Goal: Information Seeking & Learning: Learn about a topic

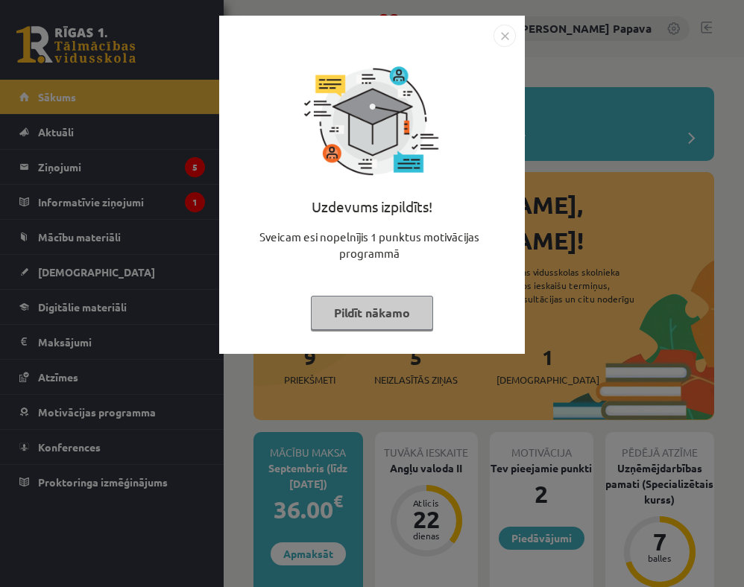
click at [508, 36] on img "Close" at bounding box center [504, 36] width 22 height 22
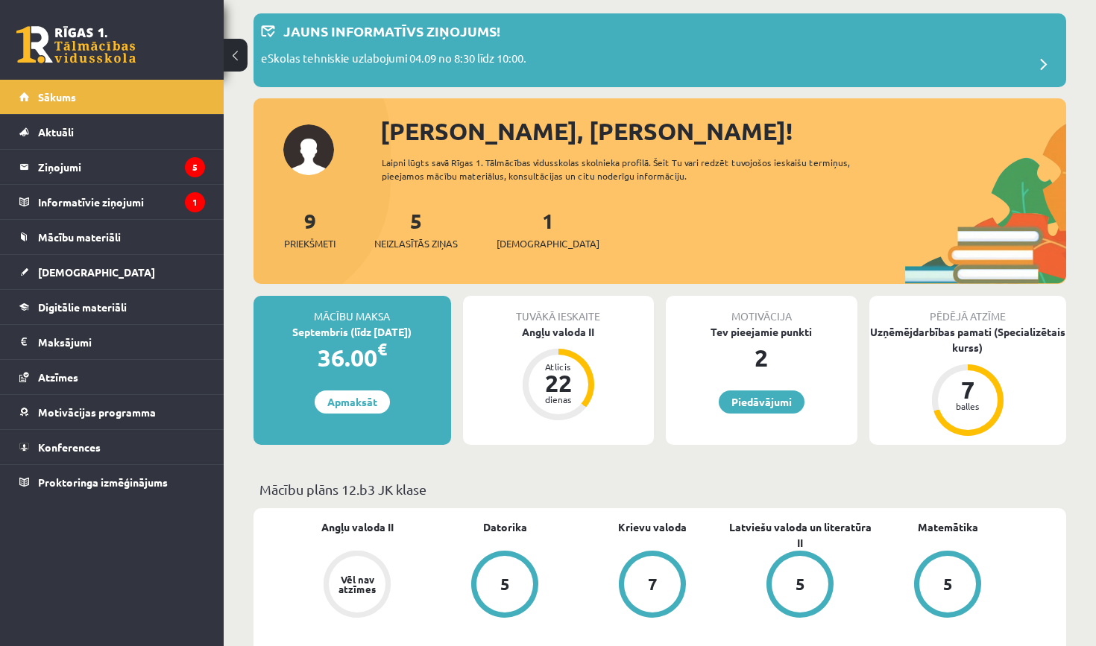
scroll to position [75, 0]
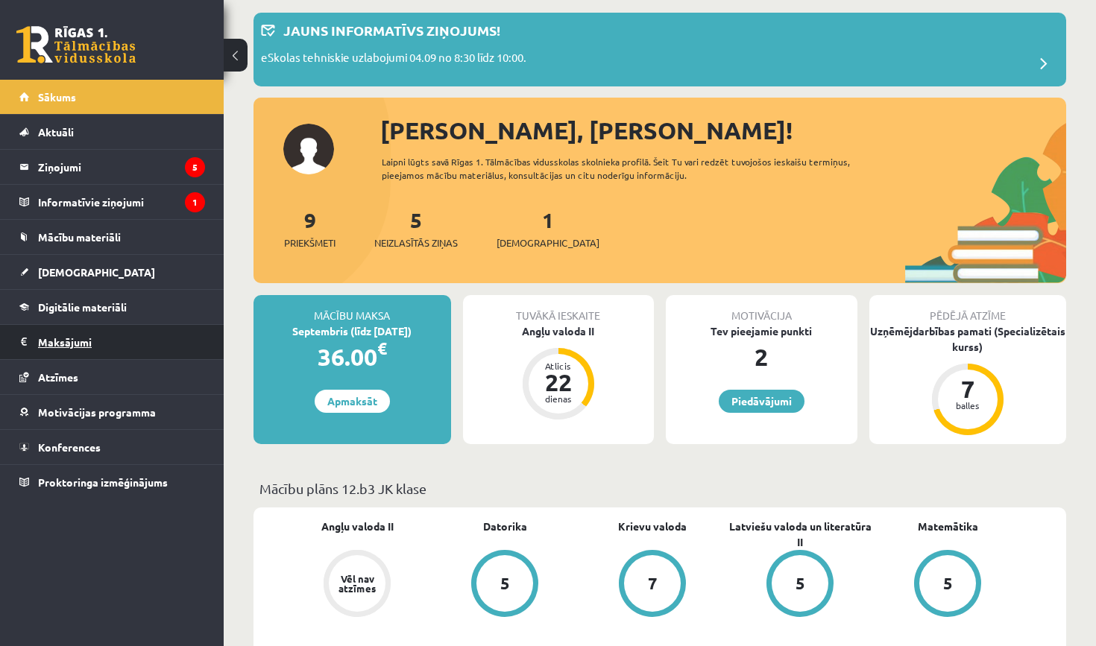
click at [92, 353] on legend "Maksājumi 0" at bounding box center [121, 342] width 167 height 34
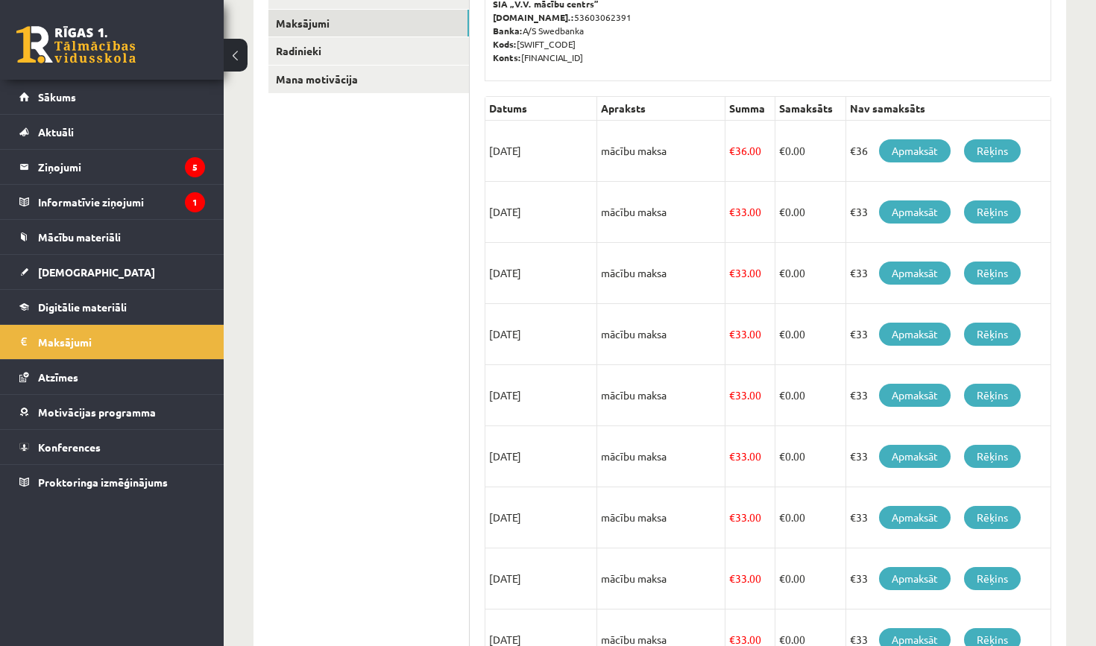
scroll to position [255, 0]
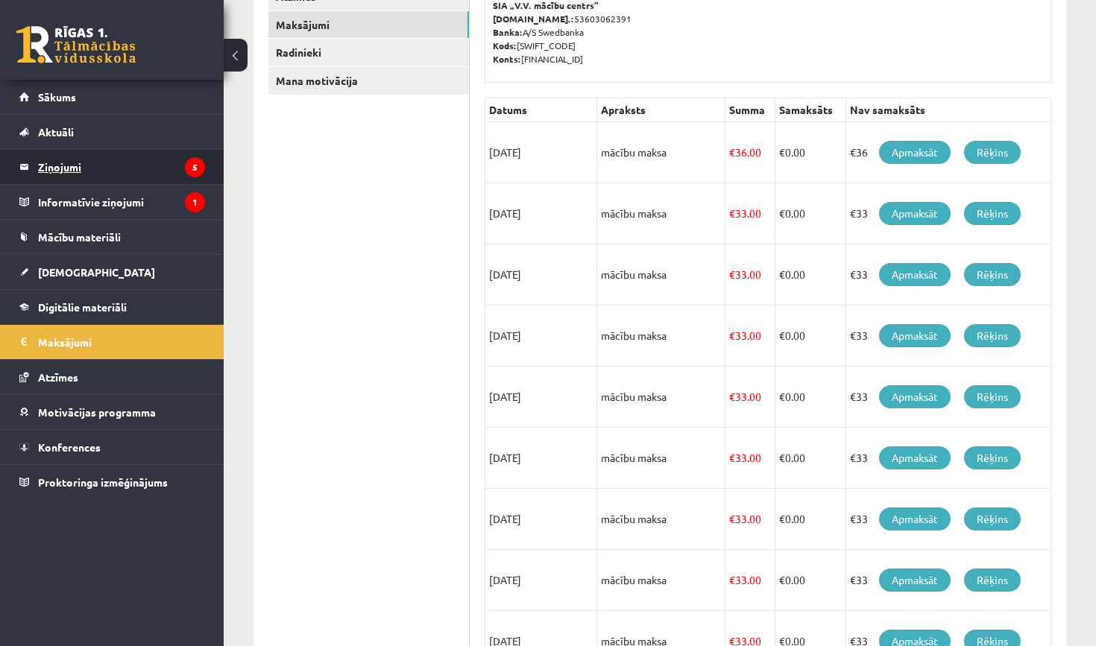
click at [125, 156] on legend "Ziņojumi 5" at bounding box center [121, 167] width 167 height 34
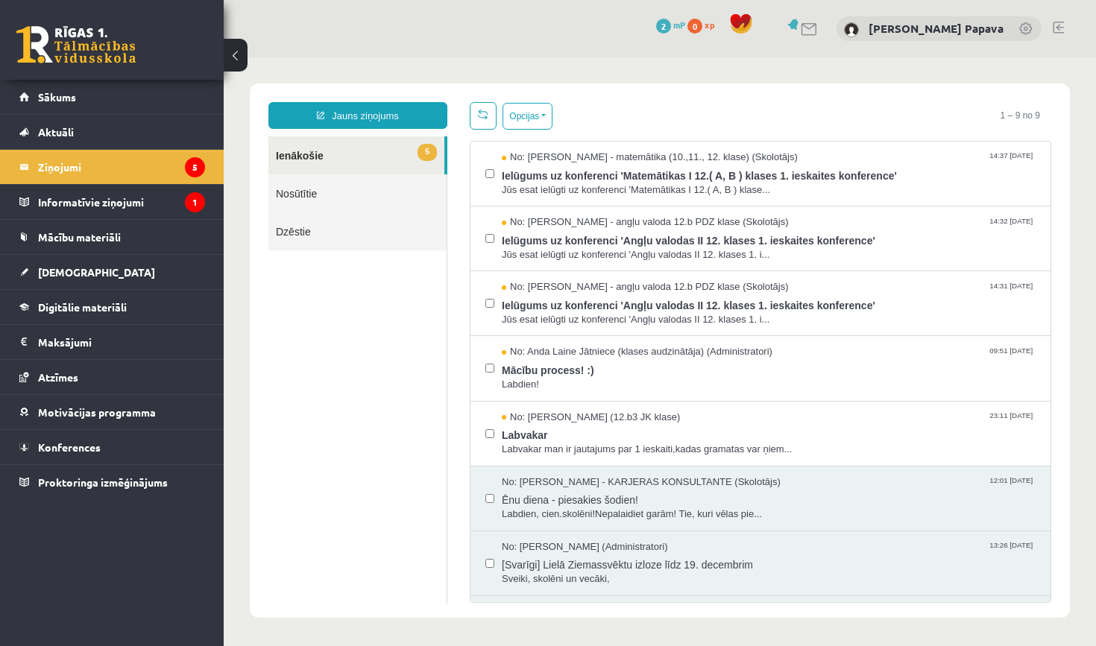
click at [104, 75] on div "0 Dāvanas 2 mP 0 xp" at bounding box center [112, 40] width 224 height 80
click at [101, 66] on div "0 Dāvanas 2 mP 0 xp" at bounding box center [112, 40] width 224 height 80
click at [89, 48] on link at bounding box center [75, 44] width 119 height 37
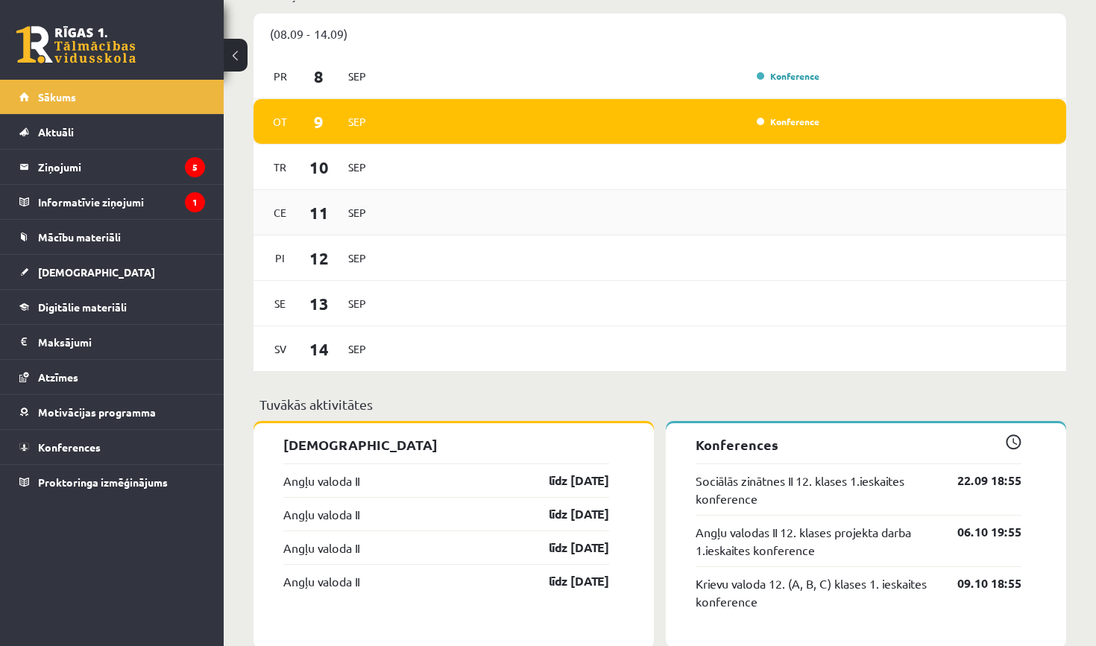
scroll to position [907, 0]
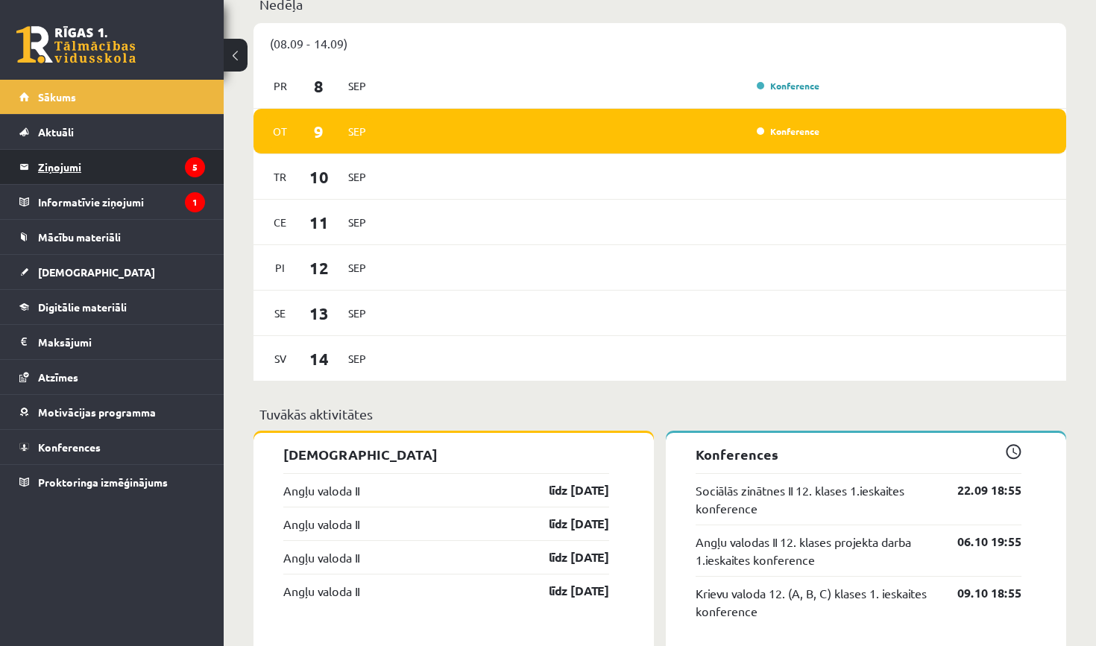
click at [166, 177] on legend "Ziņojumi 5" at bounding box center [121, 167] width 167 height 34
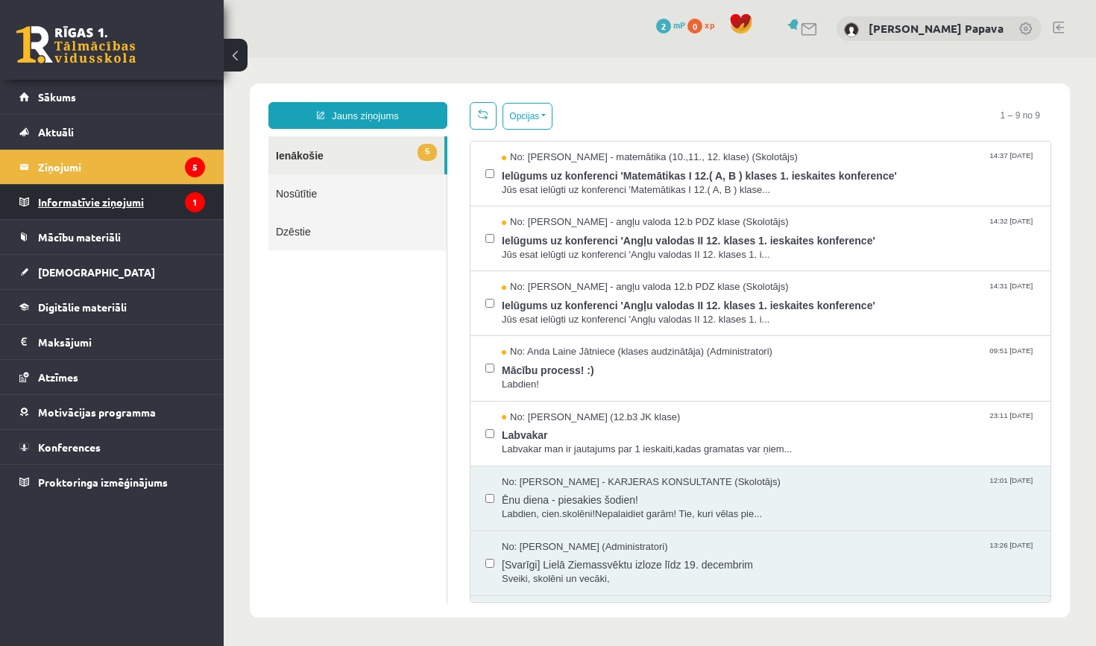
click at [166, 207] on legend "Informatīvie ziņojumi 1" at bounding box center [121, 202] width 167 height 34
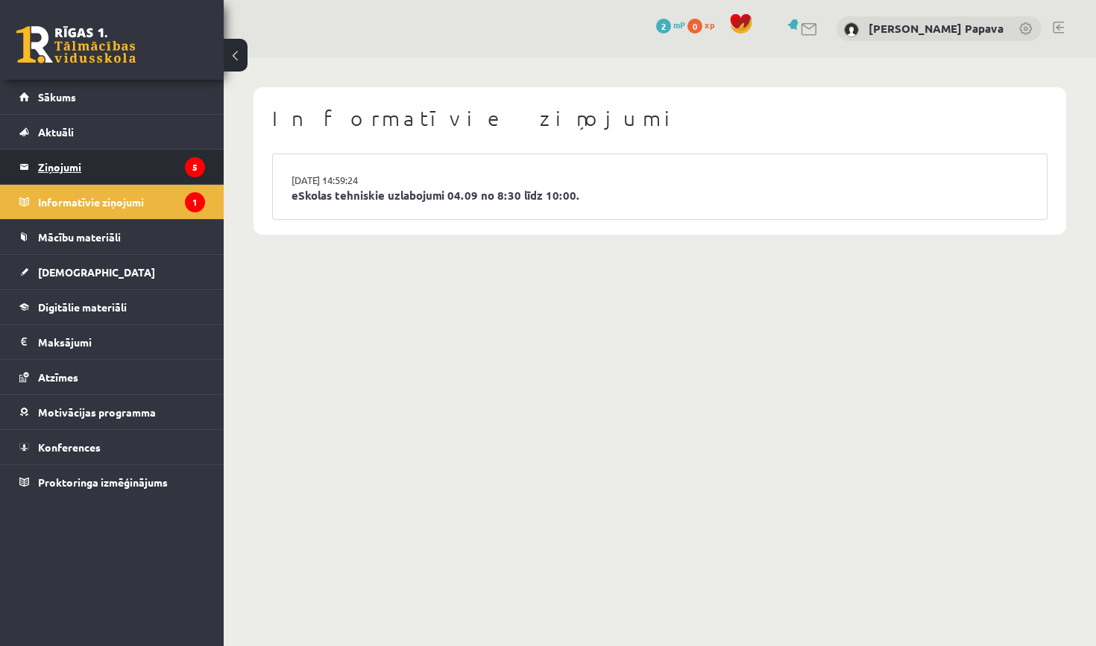
click at [148, 165] on legend "Ziņojumi 5" at bounding box center [121, 167] width 167 height 34
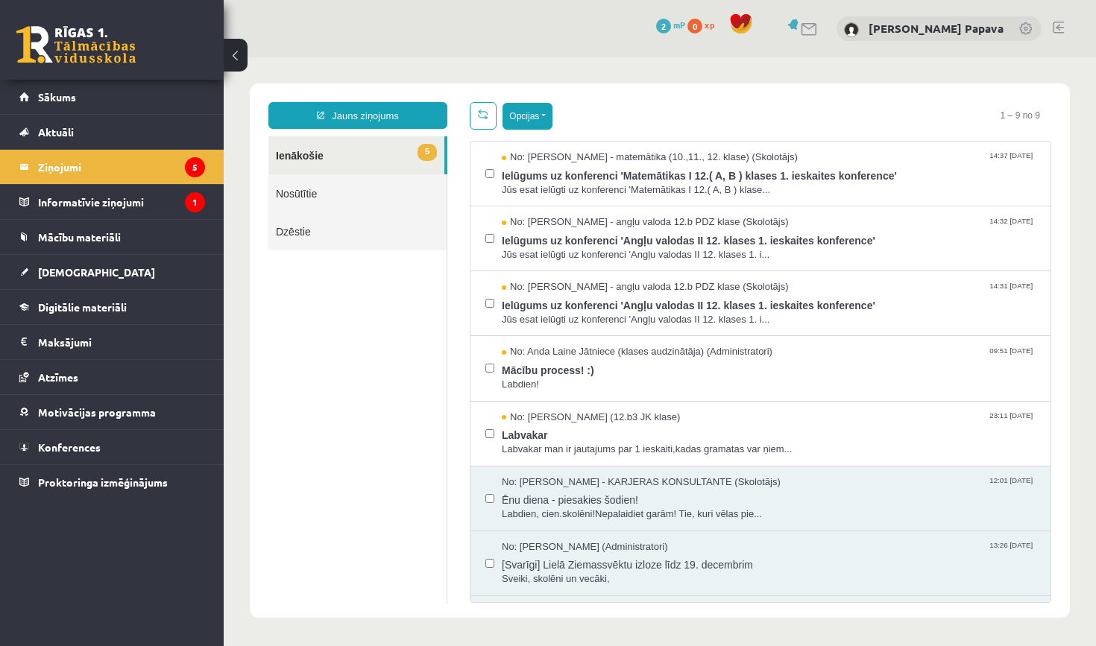
click at [549, 112] on button "Opcijas" at bounding box center [527, 116] width 50 height 27
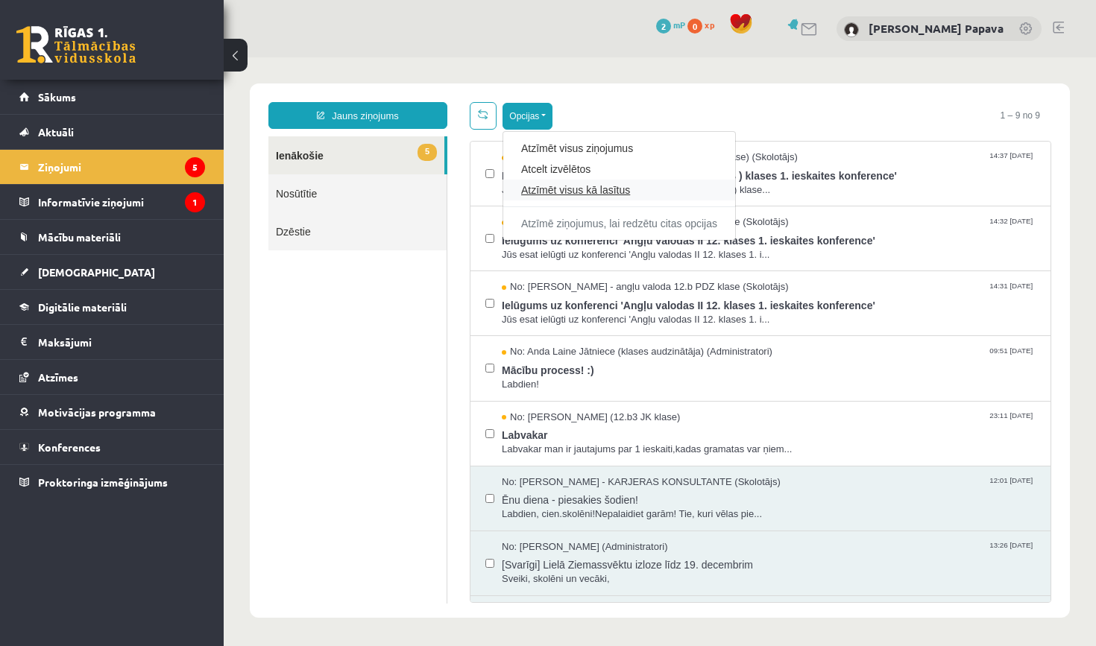
click at [601, 190] on link "Atzīmēt visus kā lasītus" at bounding box center [619, 190] width 196 height 15
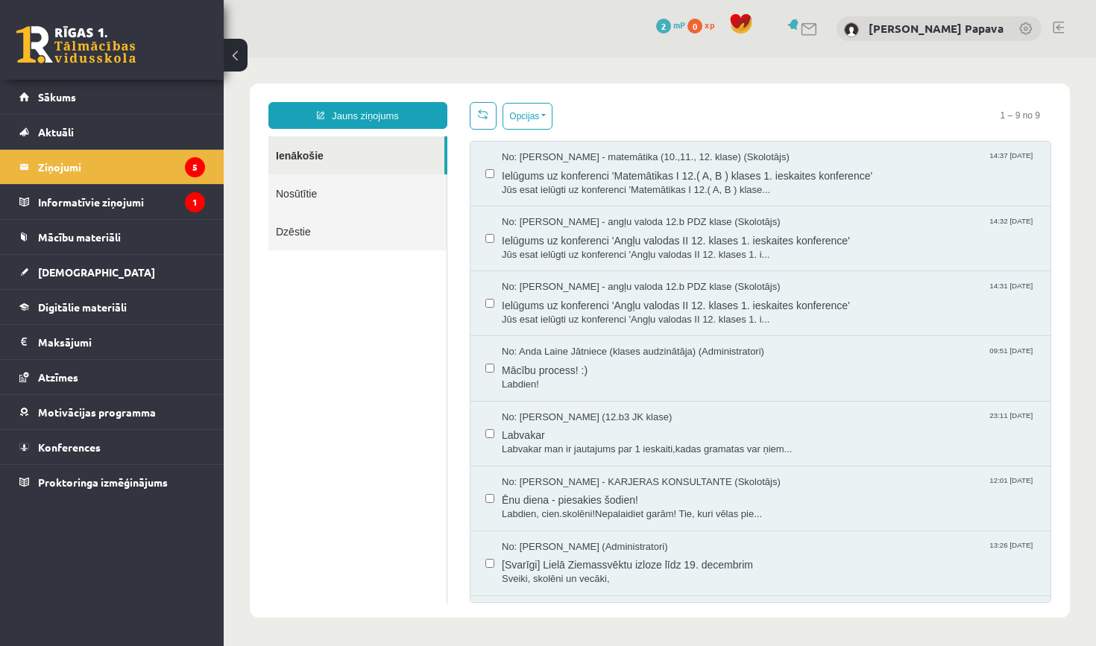
click at [93, 44] on link at bounding box center [75, 44] width 119 height 37
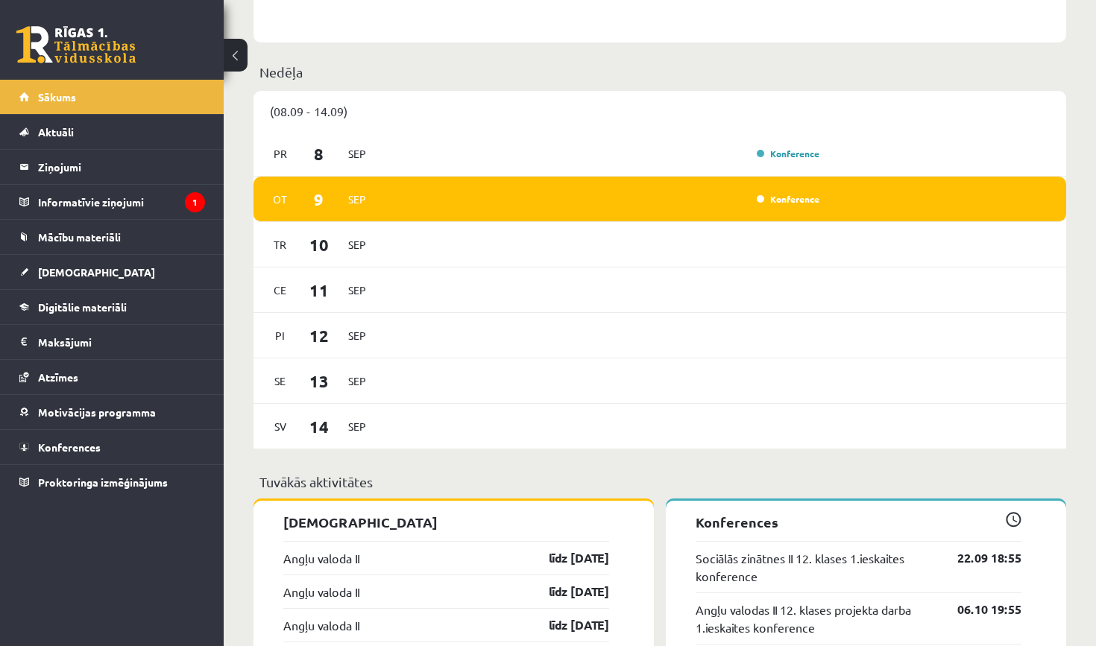
scroll to position [840, 0]
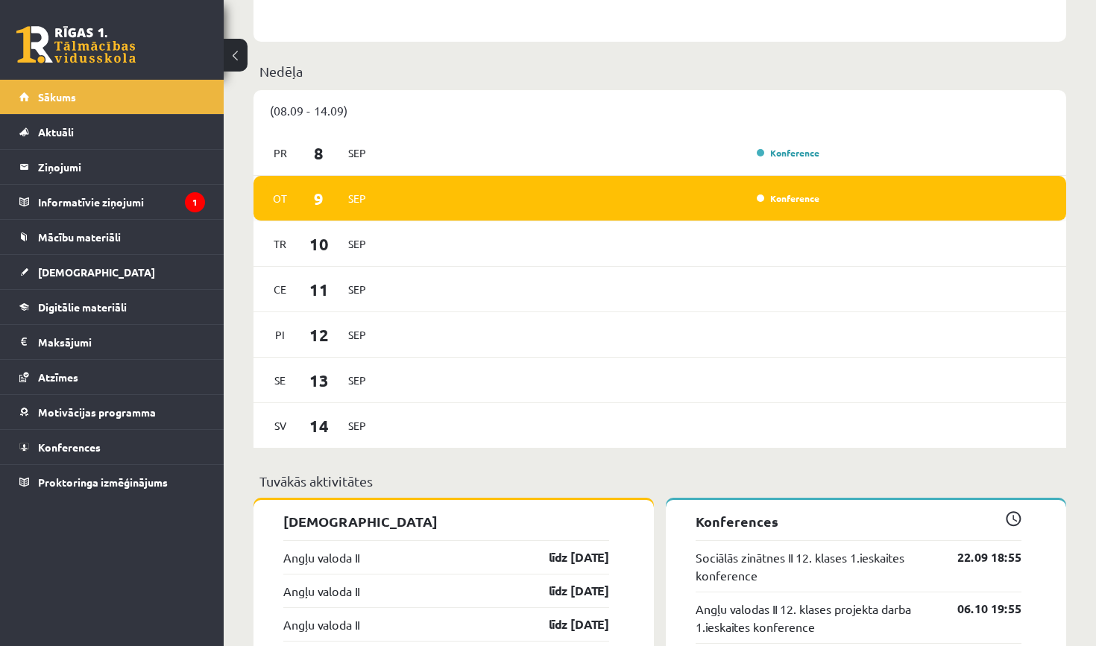
click at [353, 198] on span "Sep" at bounding box center [356, 198] width 31 height 23
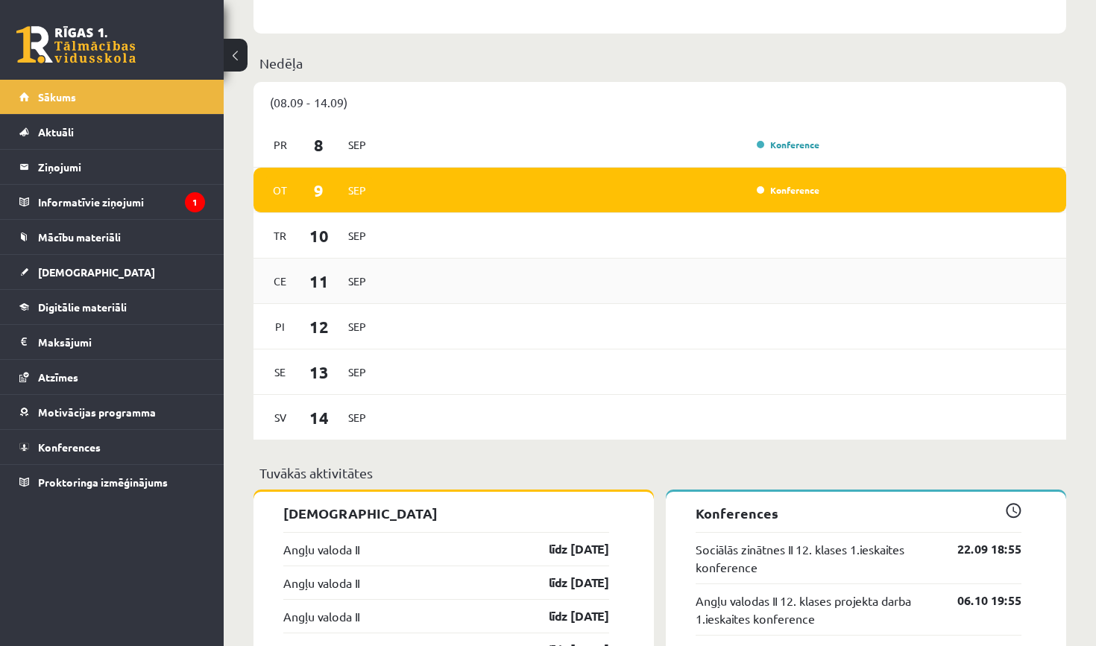
scroll to position [841, 0]
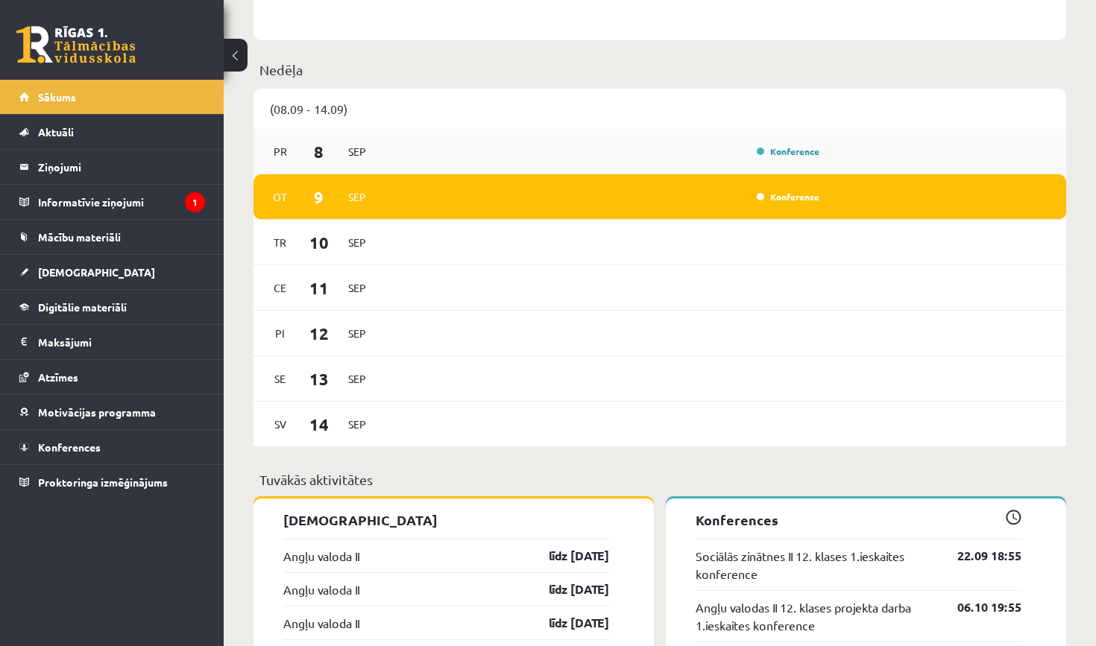
click at [547, 136] on div "Pr 8 Sep Konference" at bounding box center [659, 151] width 812 height 45
click at [760, 152] on link "Konference" at bounding box center [787, 151] width 63 height 12
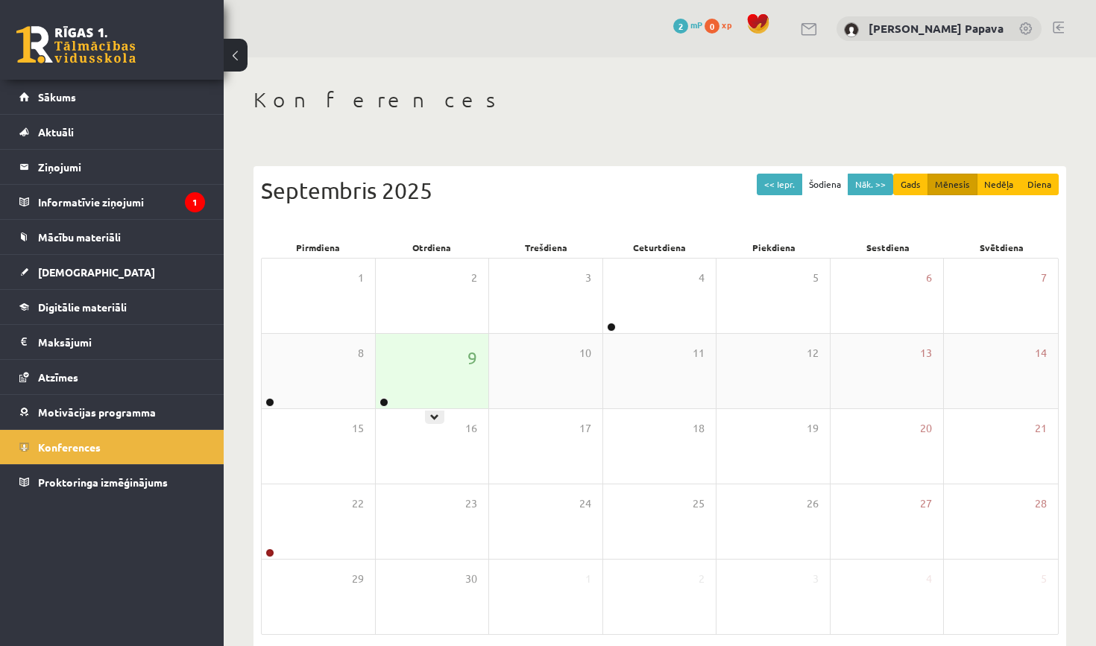
click at [393, 388] on div "9" at bounding box center [432, 371] width 113 height 75
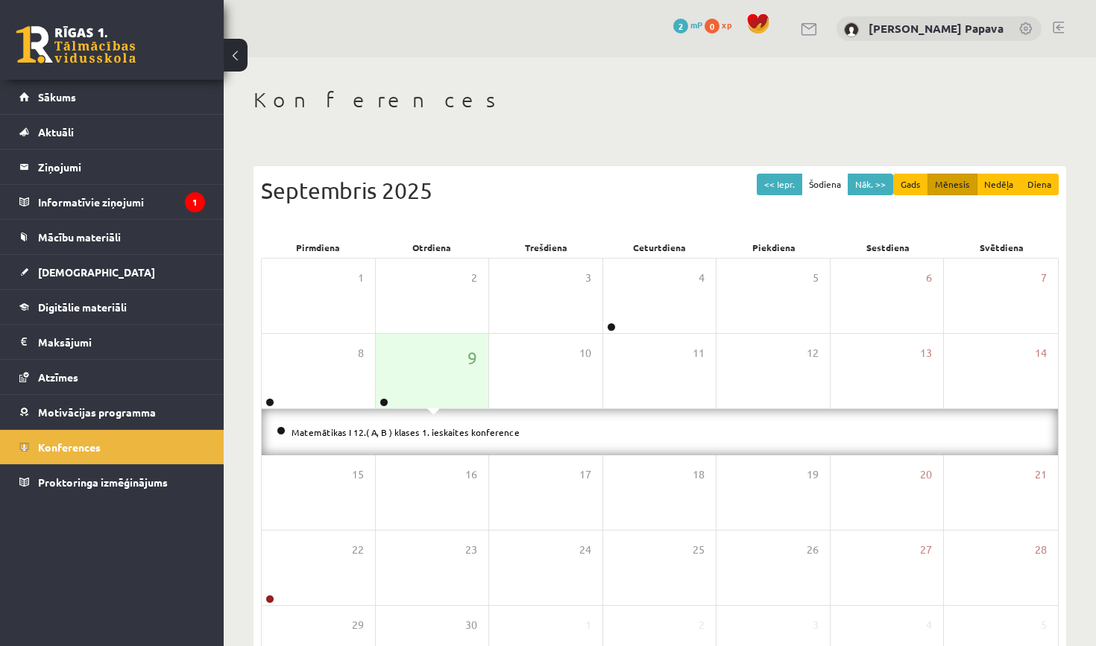
click at [225, 383] on div "Konferences << Iepr. Šodiena Nāk. >> Gads Mēnesis Nedēļa Diena Septembris 2025 …" at bounding box center [660, 407] width 872 height 701
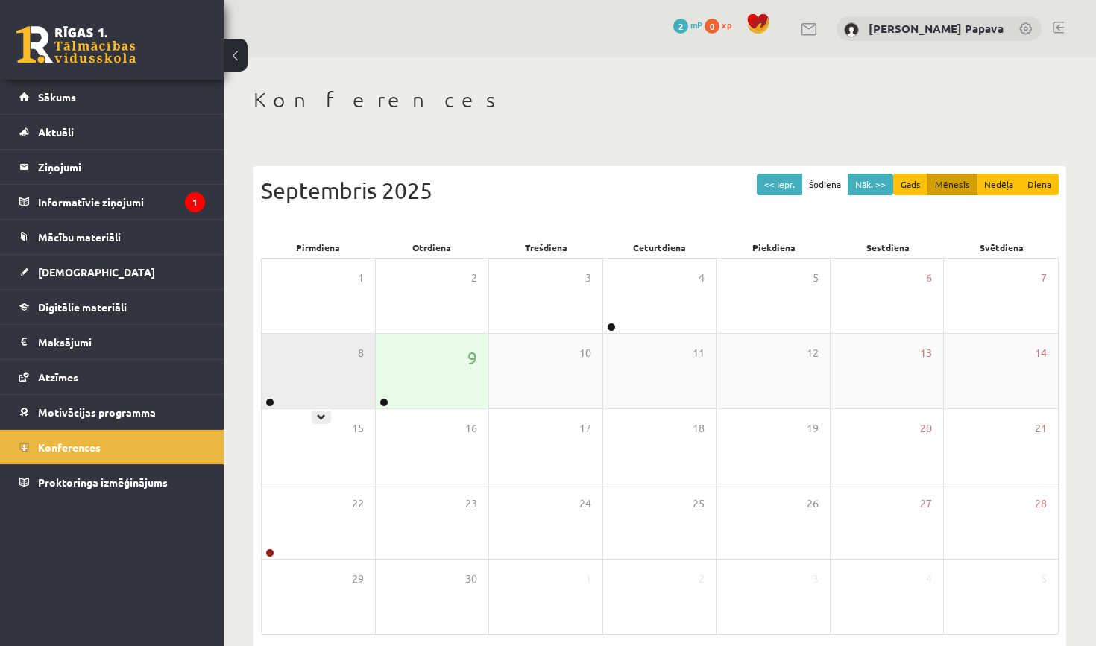
click at [319, 381] on div "8" at bounding box center [318, 371] width 113 height 75
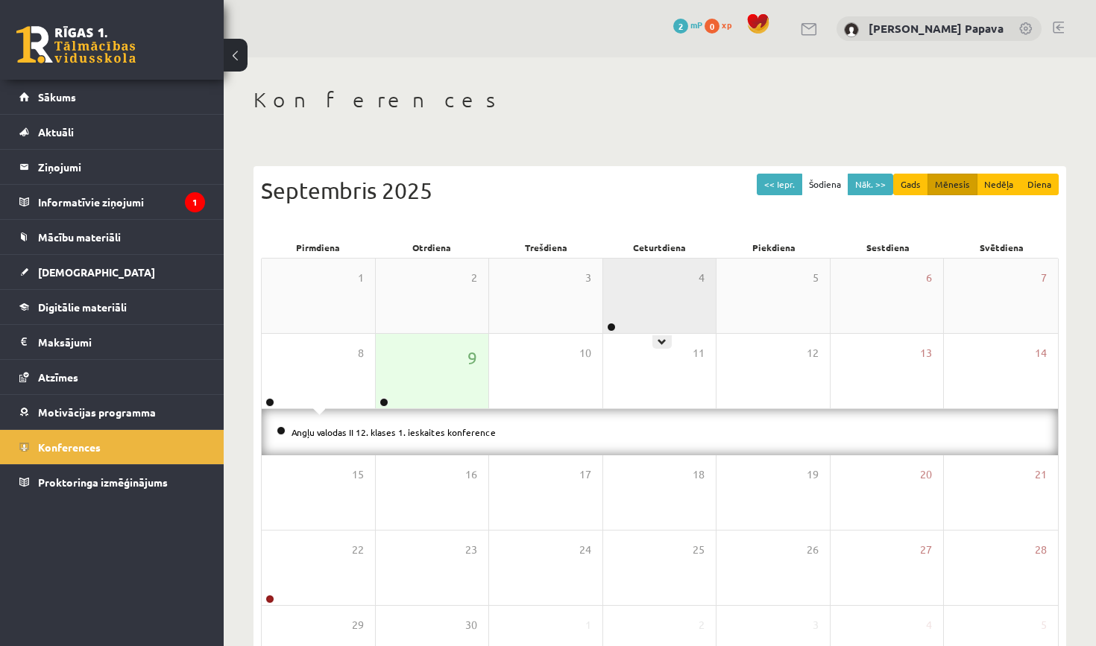
click at [678, 265] on div "4" at bounding box center [659, 296] width 113 height 75
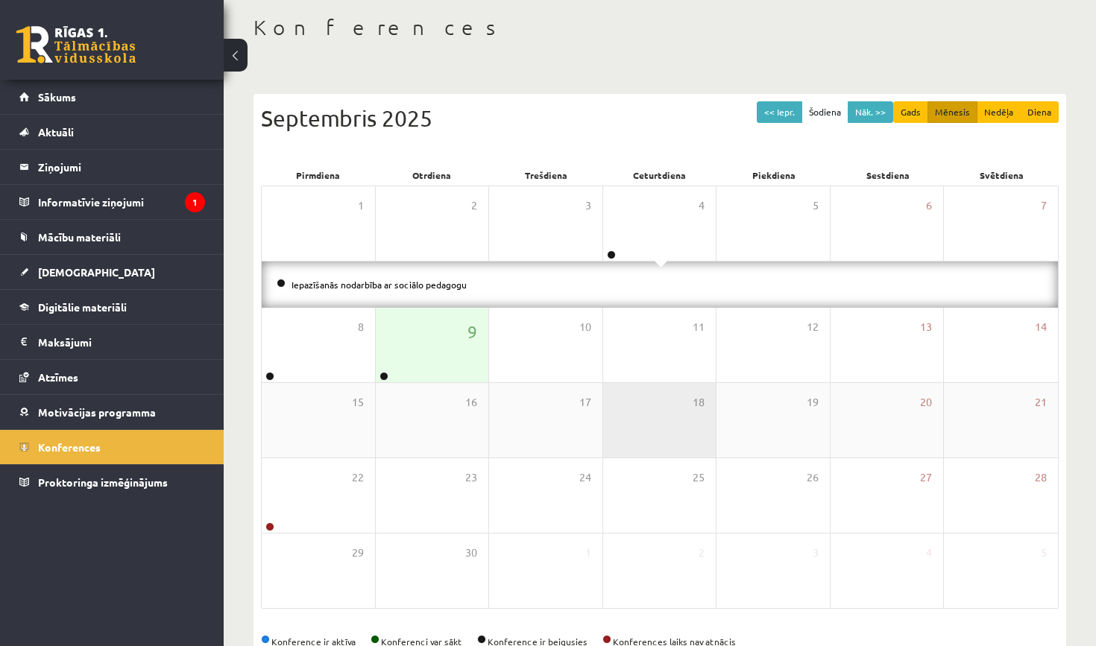
click at [695, 410] on div "18" at bounding box center [659, 420] width 113 height 75
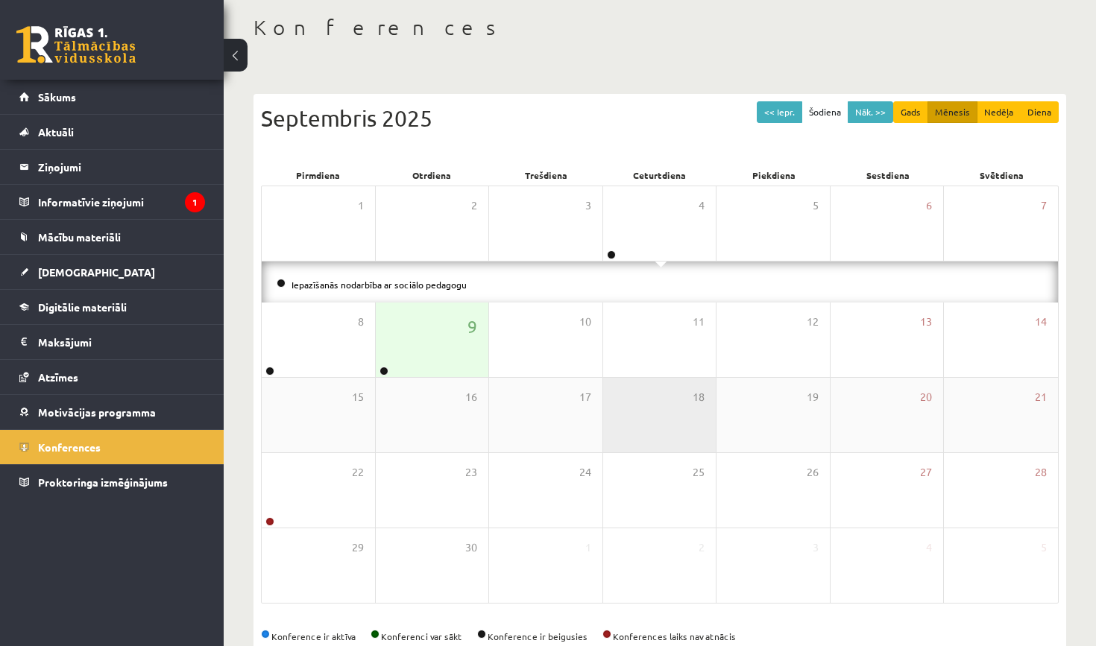
scroll to position [66, 0]
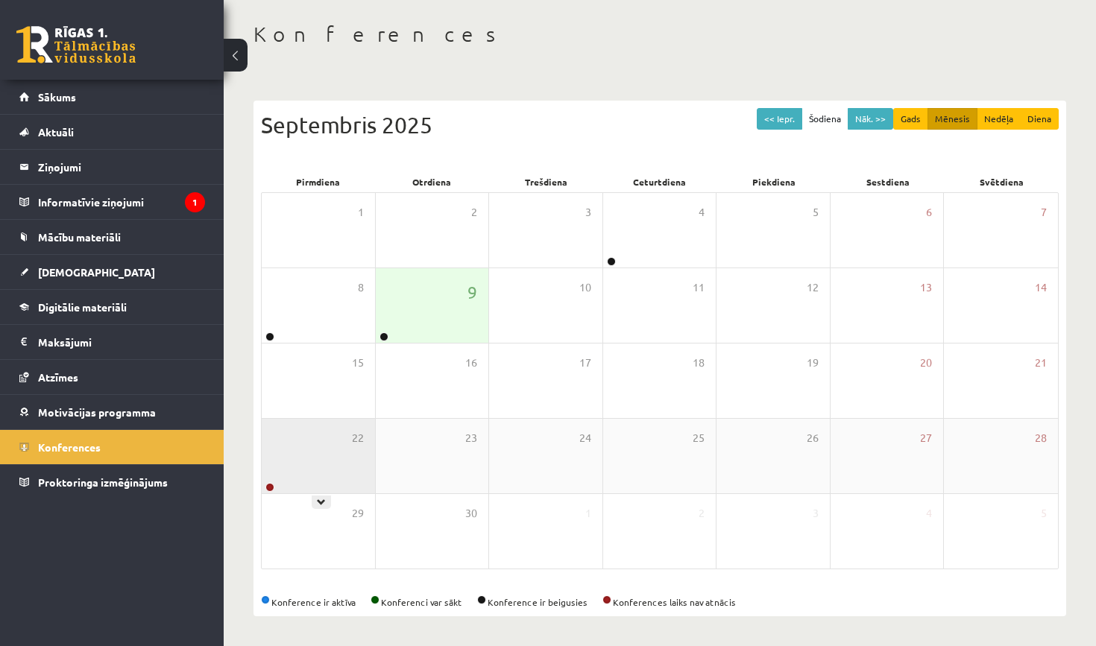
click at [361, 425] on div "22" at bounding box center [318, 456] width 113 height 75
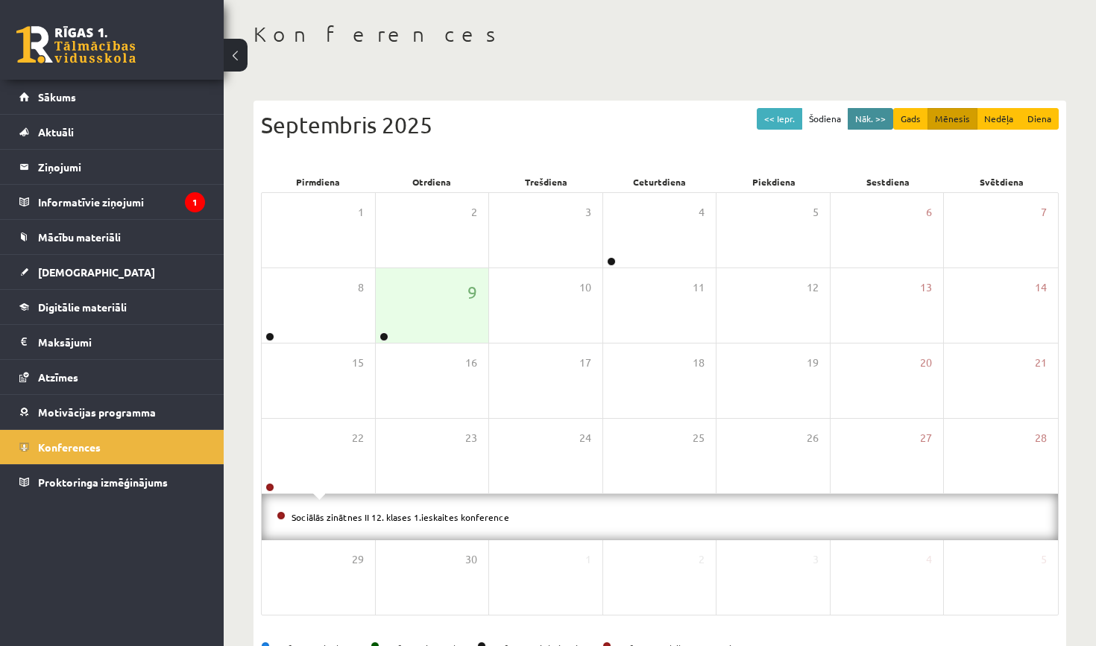
click at [868, 115] on button "Nāk. >>" at bounding box center [869, 119] width 45 height 22
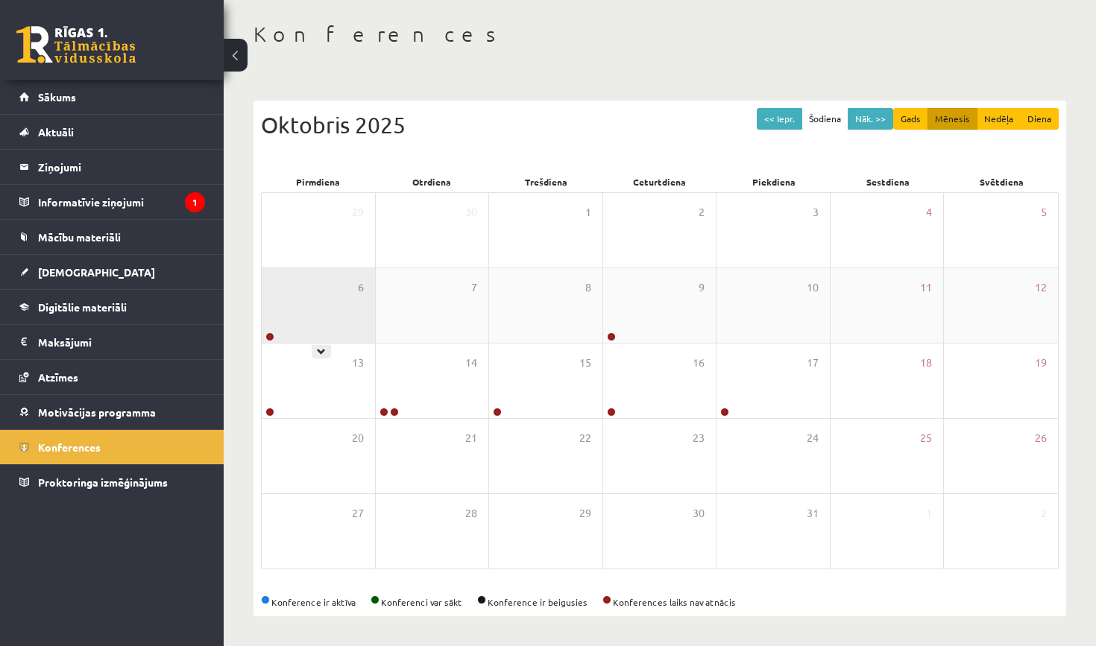
click at [342, 328] on div "6" at bounding box center [318, 305] width 113 height 75
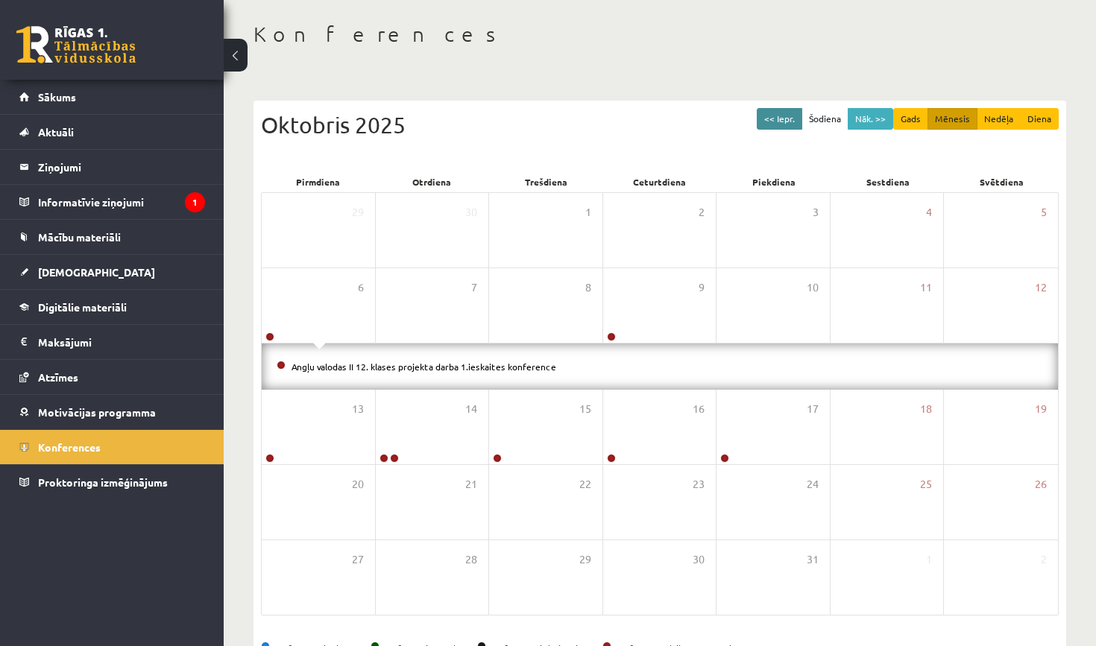
click at [795, 112] on button "<< Iepr." at bounding box center [778, 119] width 45 height 22
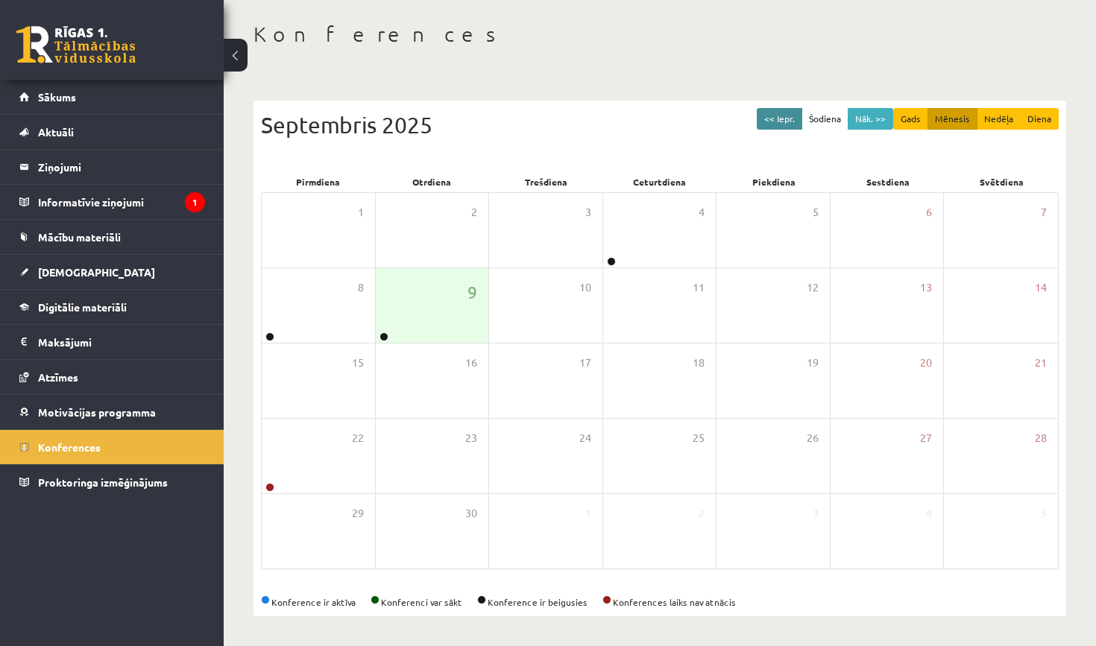
click at [795, 113] on button "<< Iepr." at bounding box center [778, 119] width 45 height 22
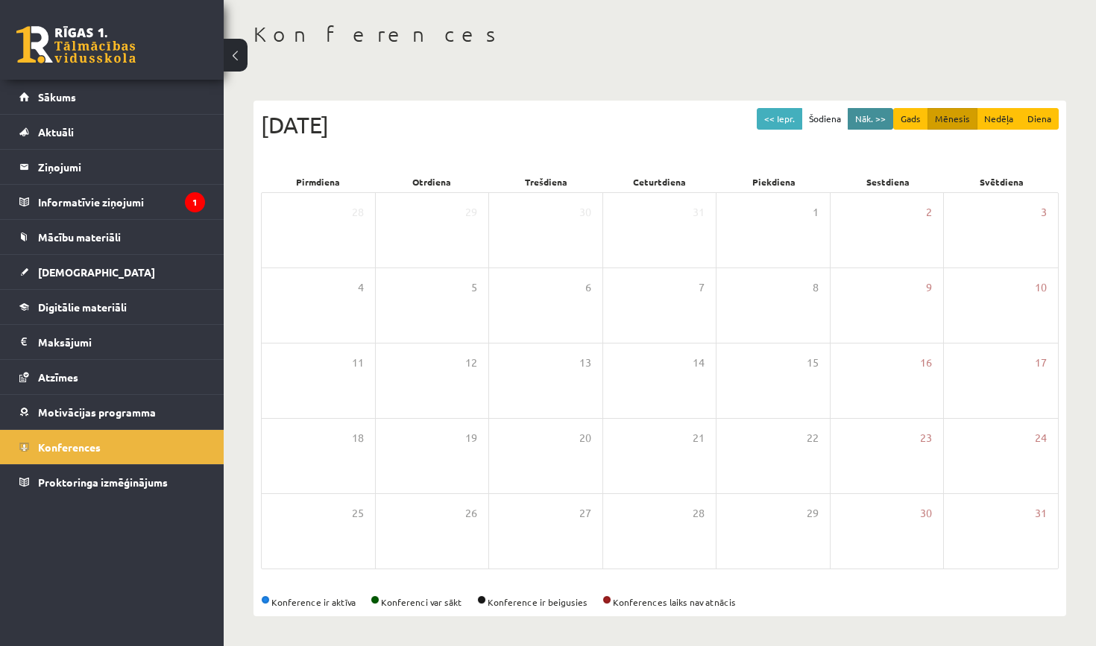
click at [862, 116] on button "Nāk. >>" at bounding box center [869, 119] width 45 height 22
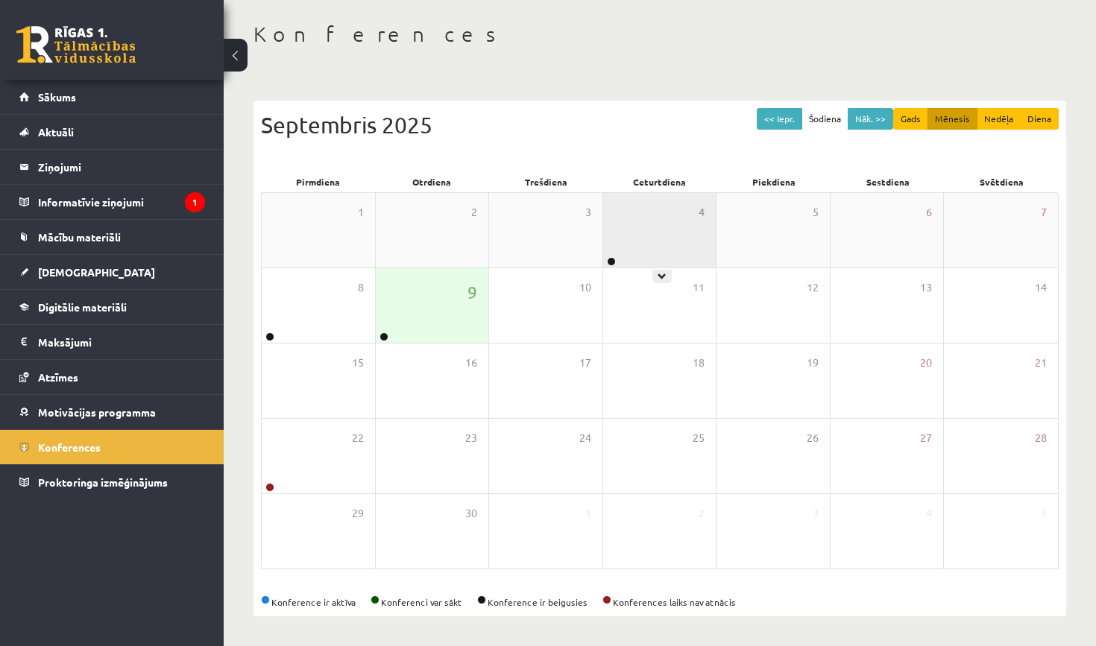
click at [620, 239] on div "4" at bounding box center [659, 230] width 113 height 75
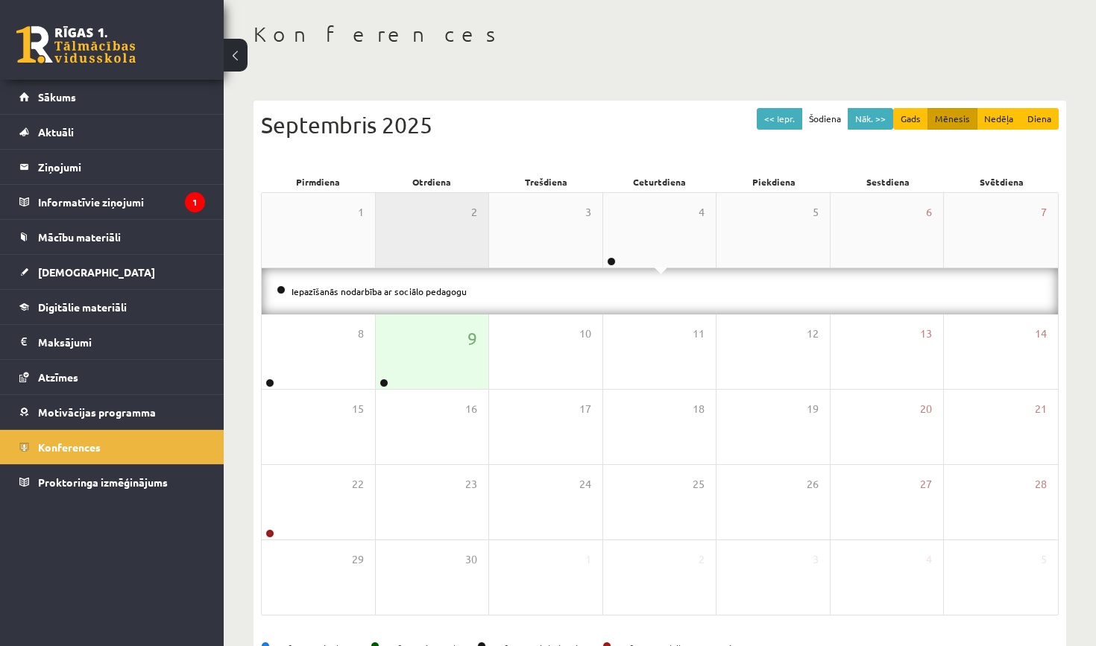
click at [462, 233] on div "2" at bounding box center [432, 230] width 113 height 75
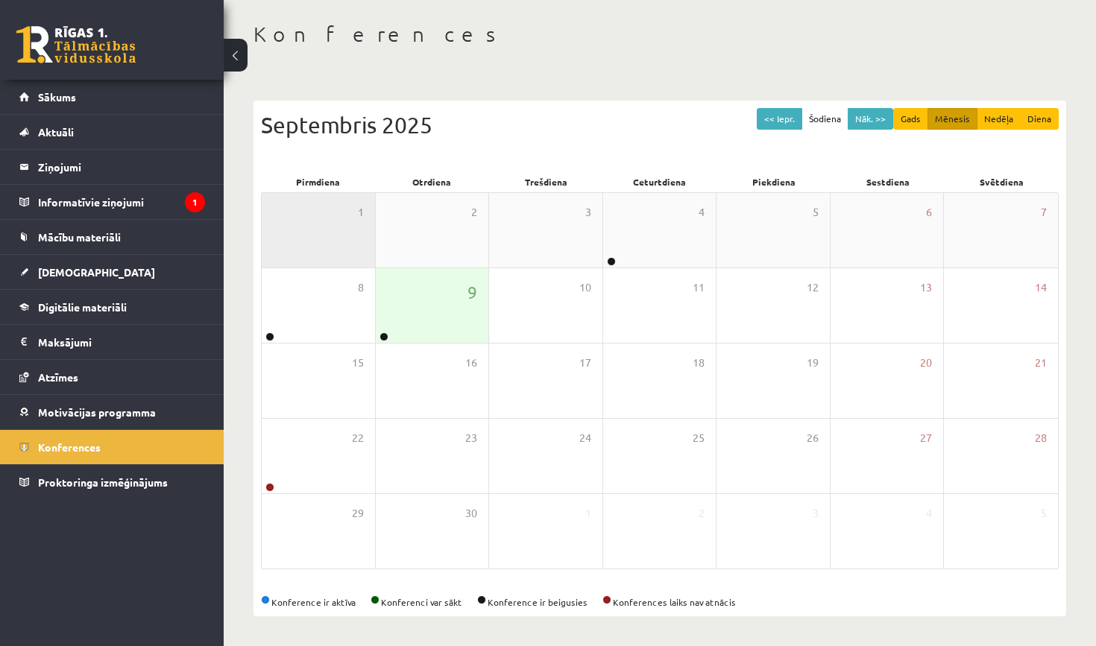
click at [358, 238] on div "1" at bounding box center [318, 230] width 113 height 75
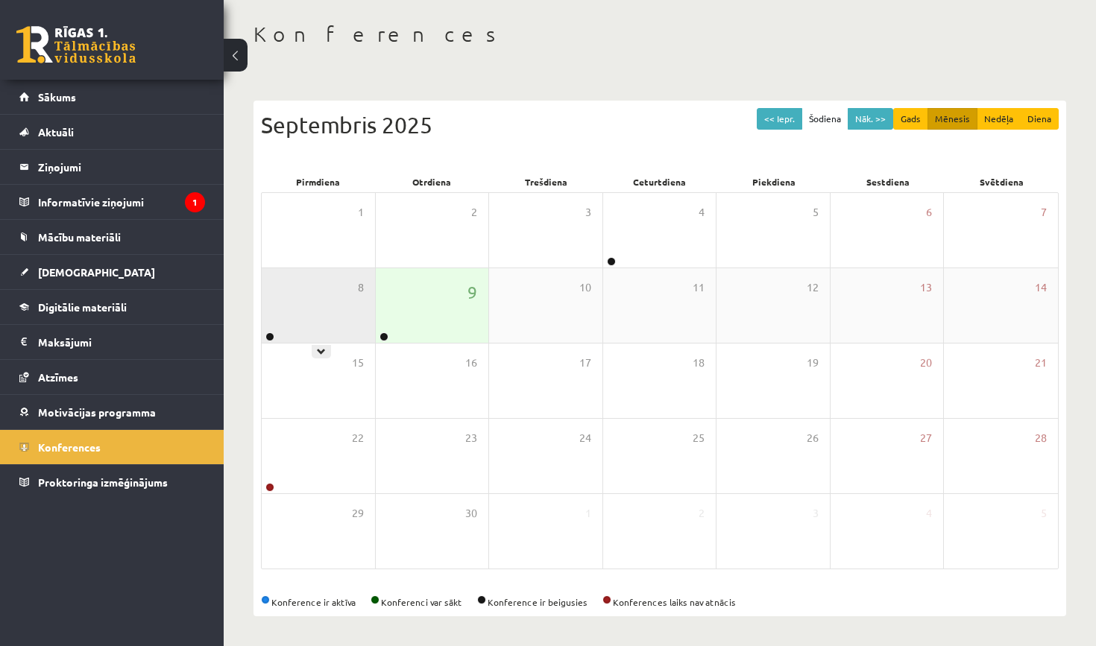
click at [348, 300] on div "8" at bounding box center [318, 305] width 113 height 75
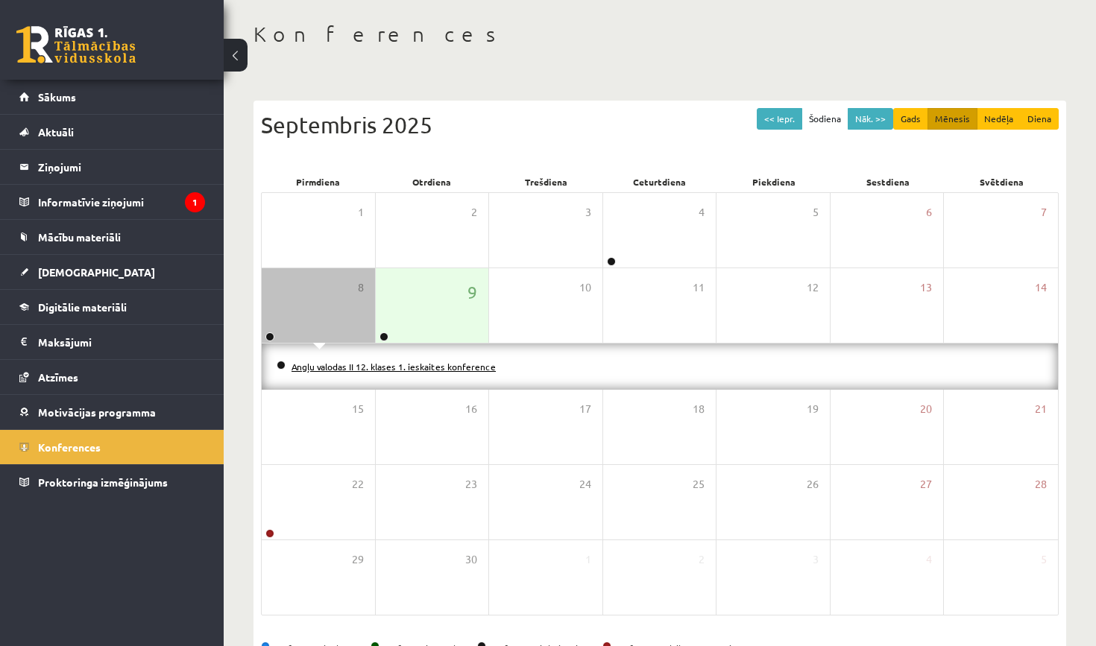
click at [433, 368] on link "Angļu valodas II 12. klases 1. ieskaites konference" at bounding box center [393, 367] width 204 height 12
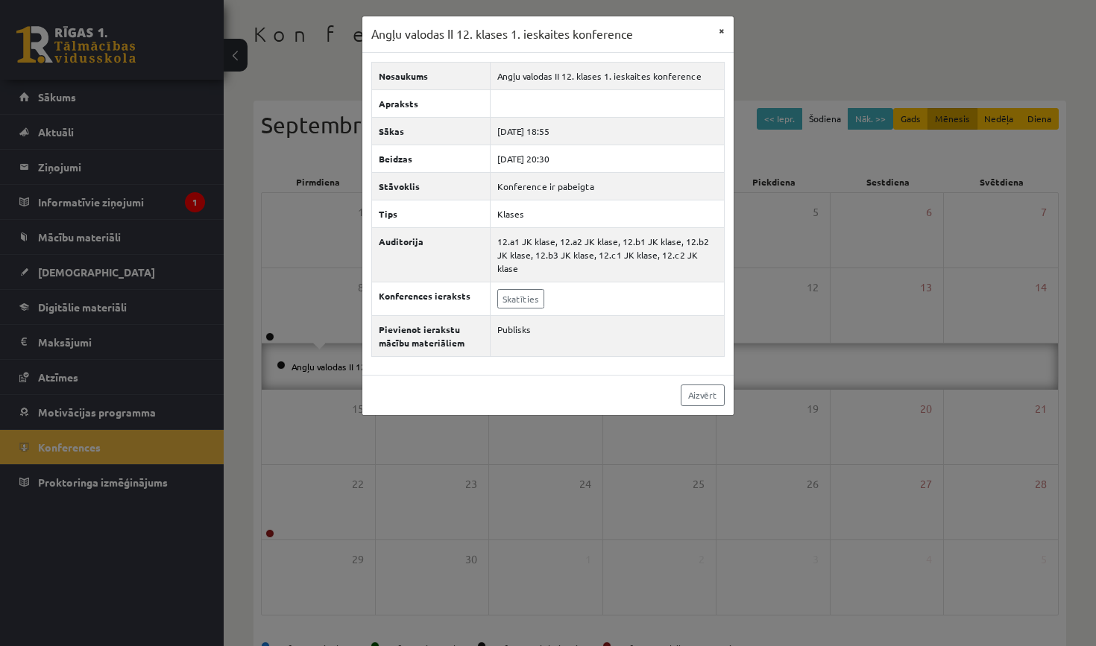
click at [723, 36] on button "×" at bounding box center [722, 30] width 24 height 28
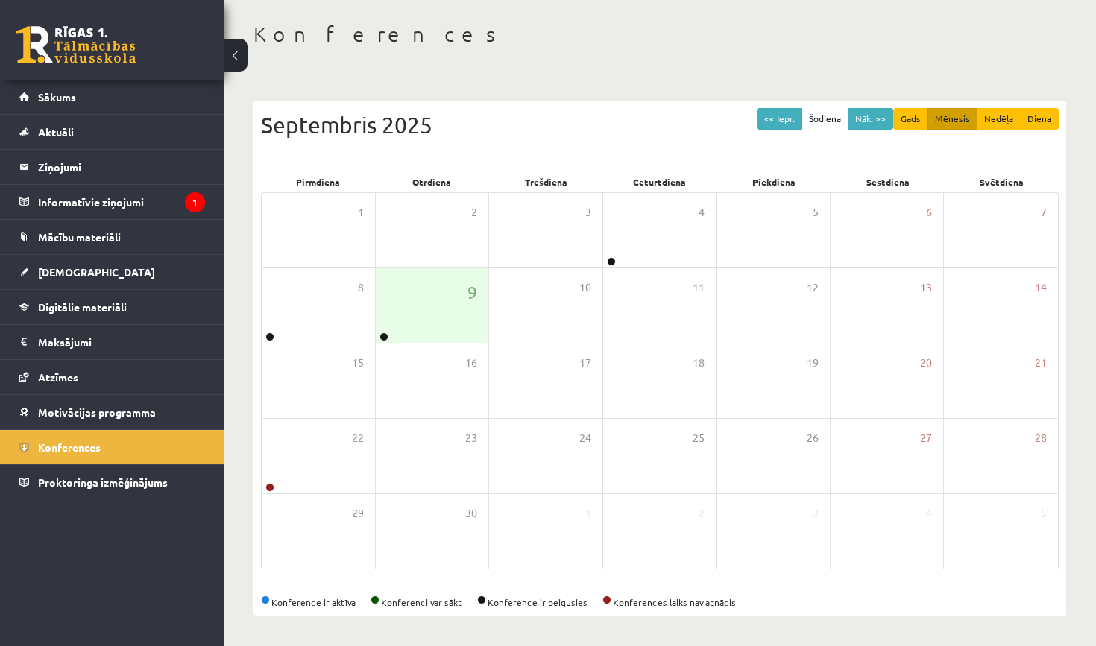
click at [105, 52] on link at bounding box center [75, 44] width 119 height 37
